Goal: Check status

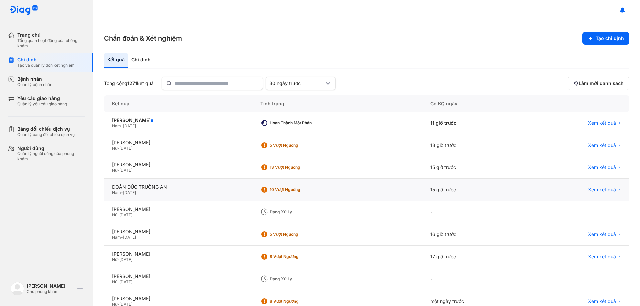
click at [599, 190] on span "Xem kết quả" at bounding box center [602, 190] width 28 height 6
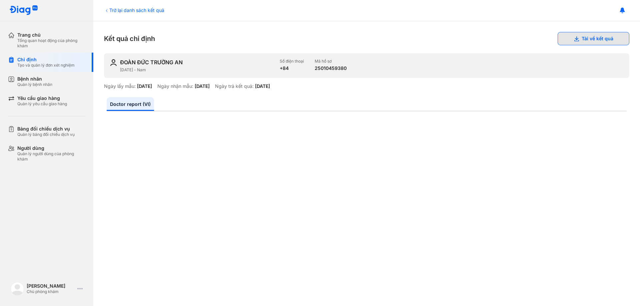
click at [581, 38] on button "Tải về kết quả" at bounding box center [594, 38] width 72 height 13
click at [125, 11] on div "Trở lại danh sách kết quả" at bounding box center [134, 10] width 60 height 7
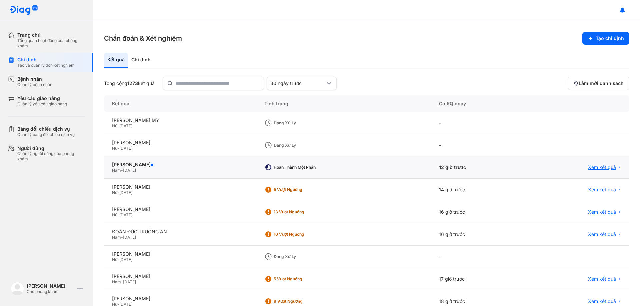
click at [599, 167] on span "Xem kết quả" at bounding box center [602, 168] width 28 height 6
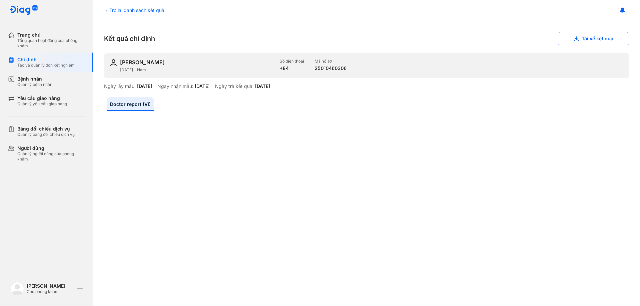
click at [114, 7] on div "Trở lại danh sách kết quả" at bounding box center [134, 10] width 60 height 7
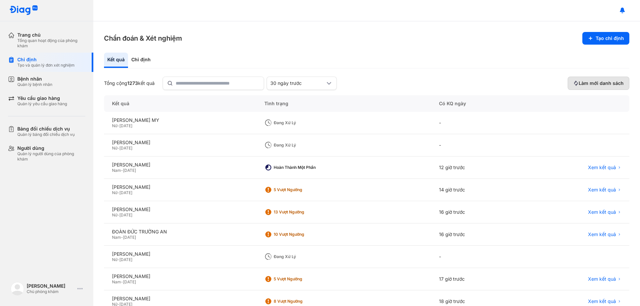
click at [598, 82] on span "Làm mới danh sách" at bounding box center [601, 83] width 45 height 6
click at [606, 83] on span "Làm mới danh sách" at bounding box center [601, 83] width 45 height 6
click at [596, 84] on span "Làm mới danh sách" at bounding box center [601, 83] width 45 height 6
click at [330, 171] on div "Hoàn thành một phần" at bounding box center [296, 168] width 65 height 10
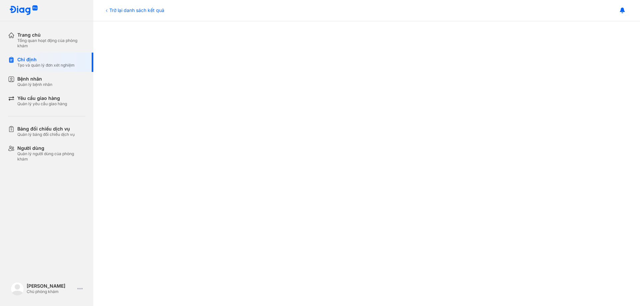
scroll to position [33, 0]
